Goal: Find specific page/section: Find specific page/section

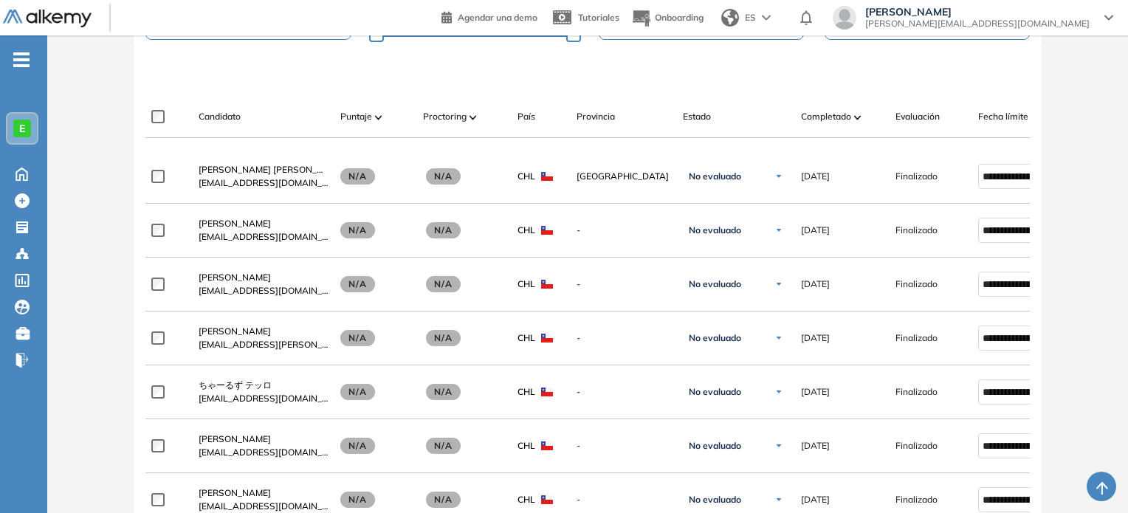
scroll to position [401, 0]
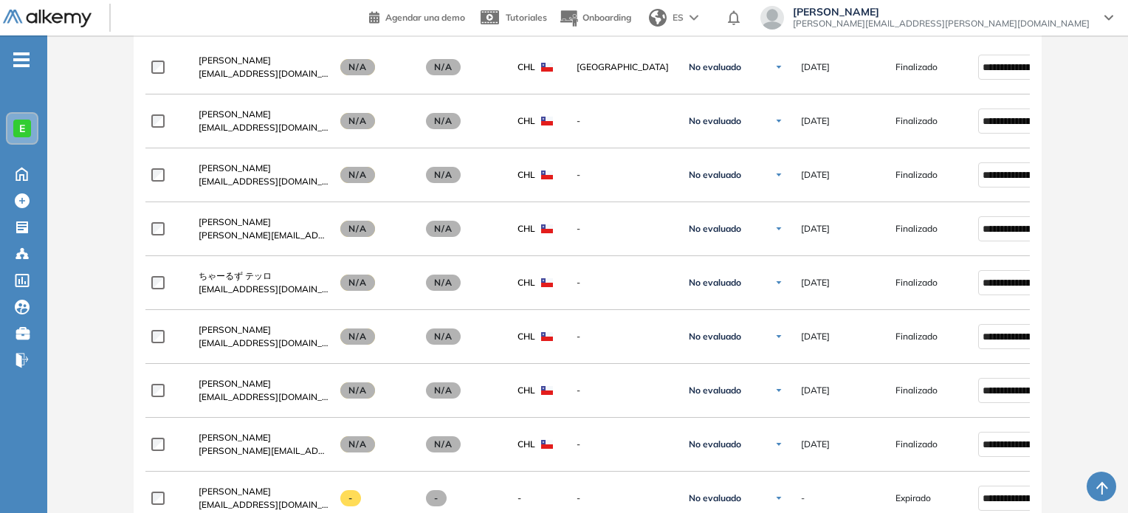
scroll to position [520, 0]
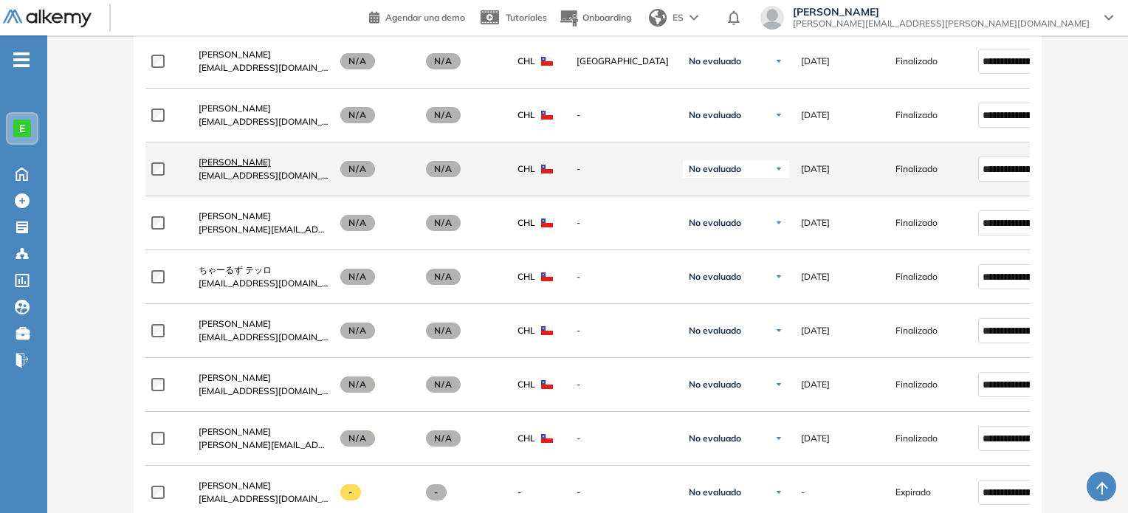
click at [233, 168] on span "[PERSON_NAME]" at bounding box center [235, 161] width 72 height 11
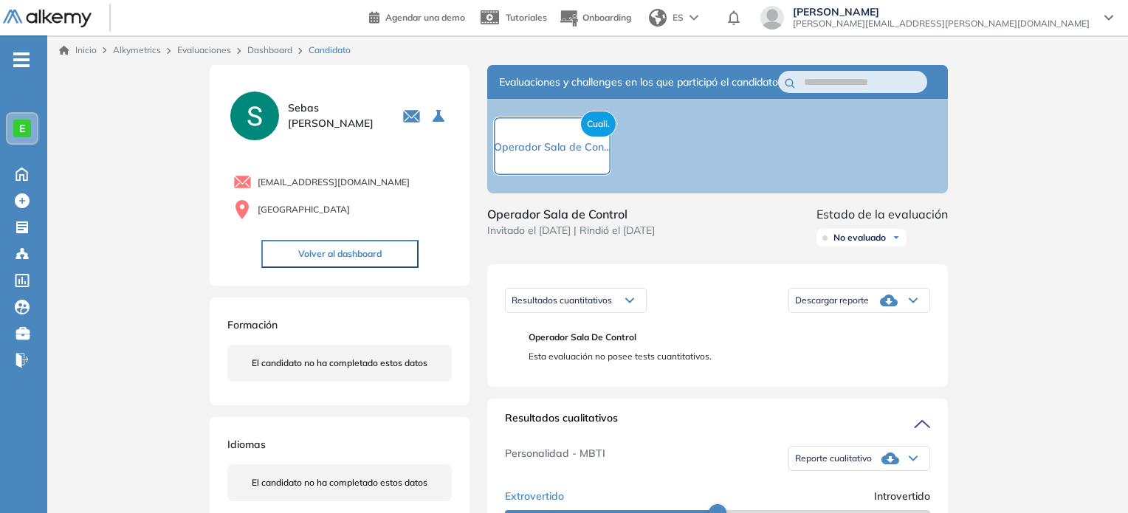
click at [860, 464] on span "Reporte cualitativo" at bounding box center [833, 458] width 77 height 12
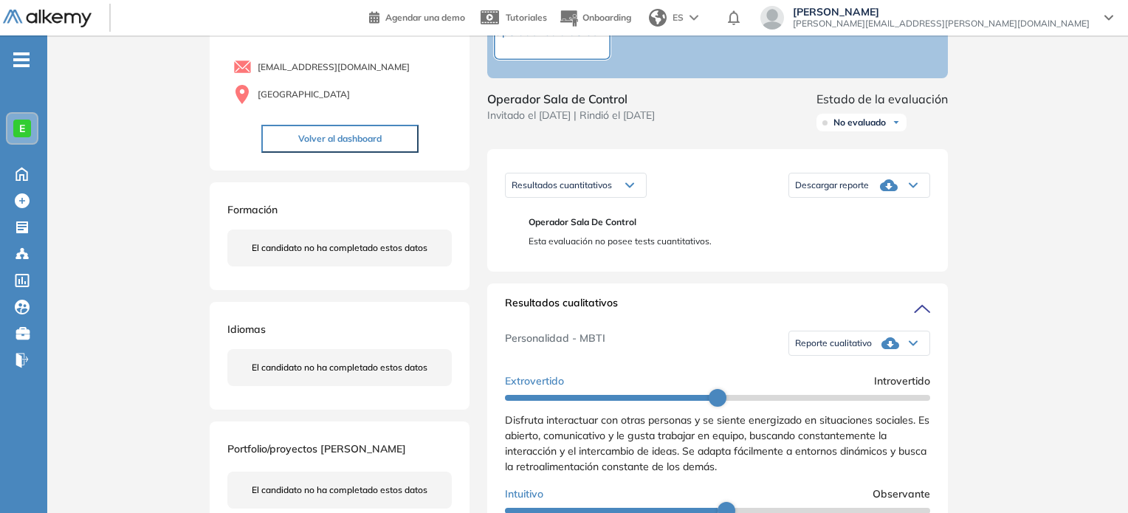
scroll to position [127, 0]
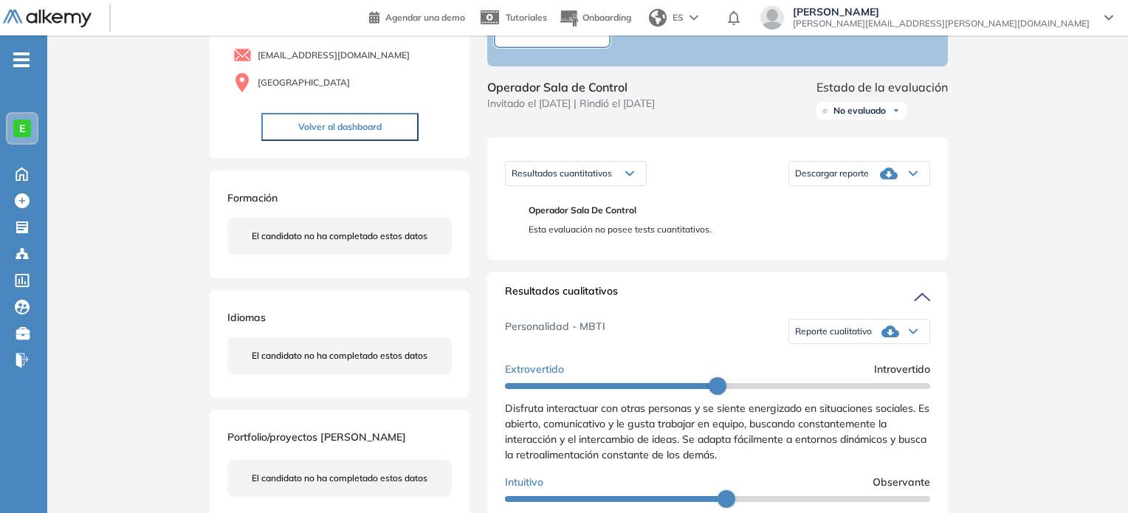
click at [836, 337] on span "Reporte cualitativo" at bounding box center [833, 331] width 77 height 12
click at [844, 388] on li "Reporte sin Afinidad AI" at bounding box center [839, 380] width 87 height 15
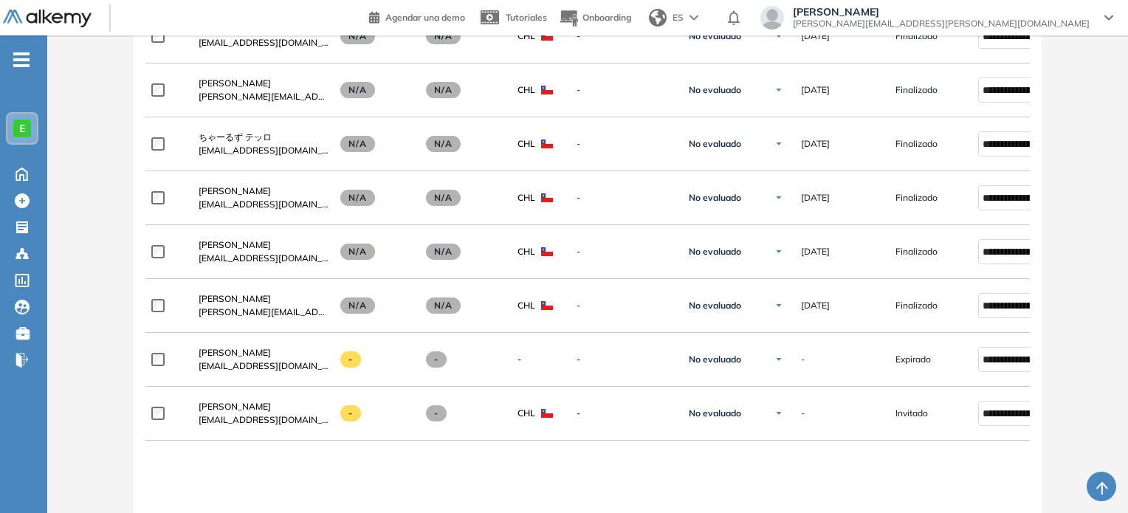
scroll to position [651, 0]
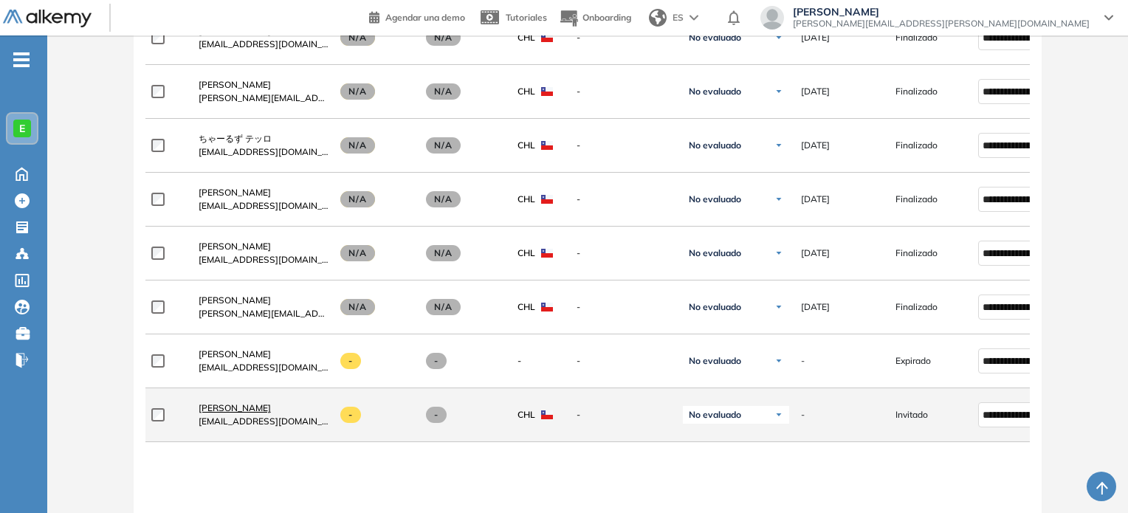
click at [257, 410] on span "[PERSON_NAME]" at bounding box center [235, 407] width 72 height 11
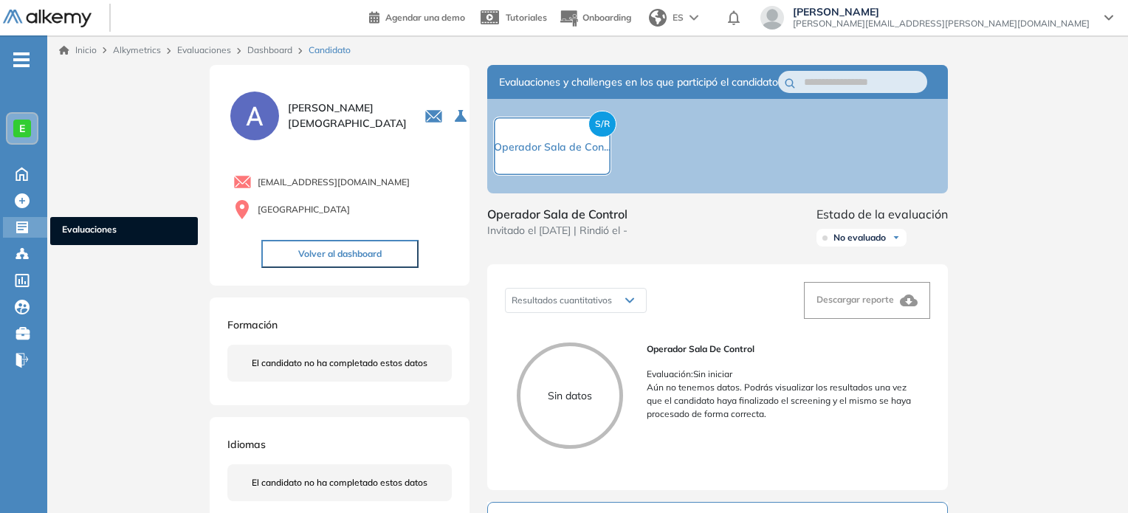
click at [92, 229] on span "Evaluaciones" at bounding box center [124, 231] width 124 height 16
